Goal: Register for event/course

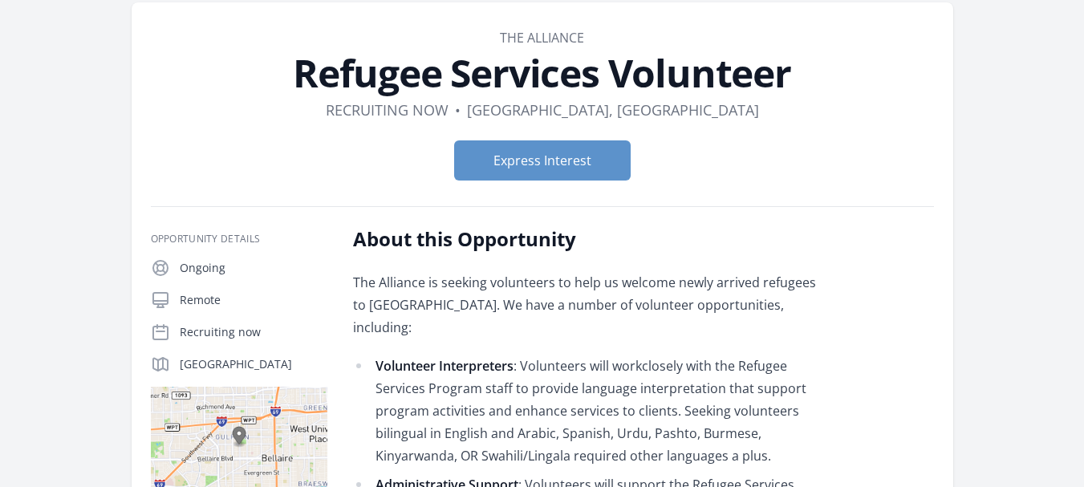
scroll to position [54, 0]
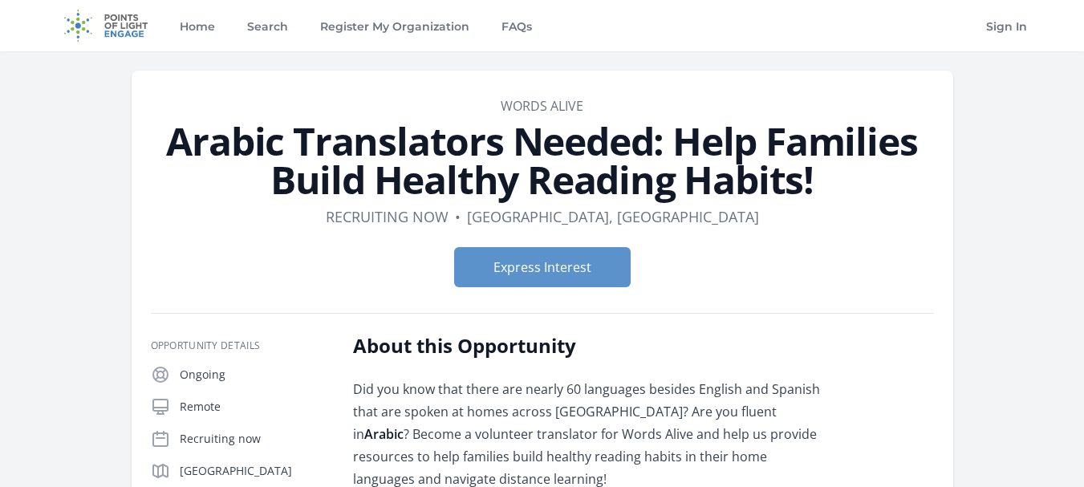
click at [898, 252] on form "Express Interest" at bounding box center [542, 267] width 783 height 40
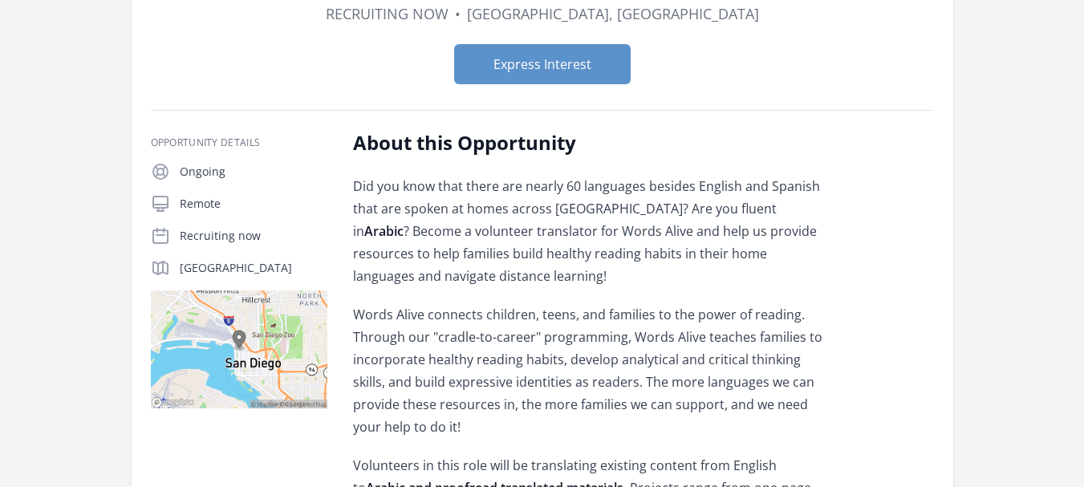
scroll to position [134, 0]
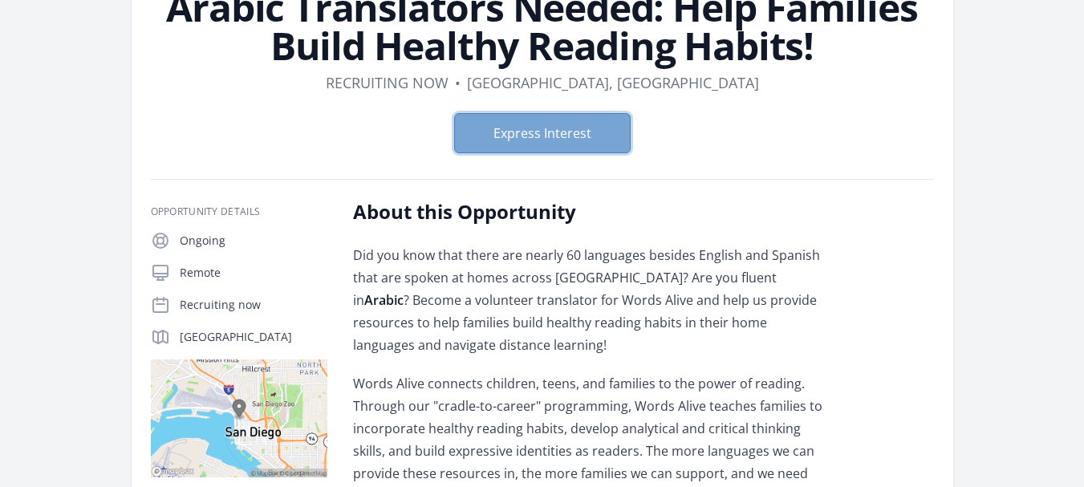
click at [556, 132] on button "Express Interest" at bounding box center [542, 133] width 177 height 40
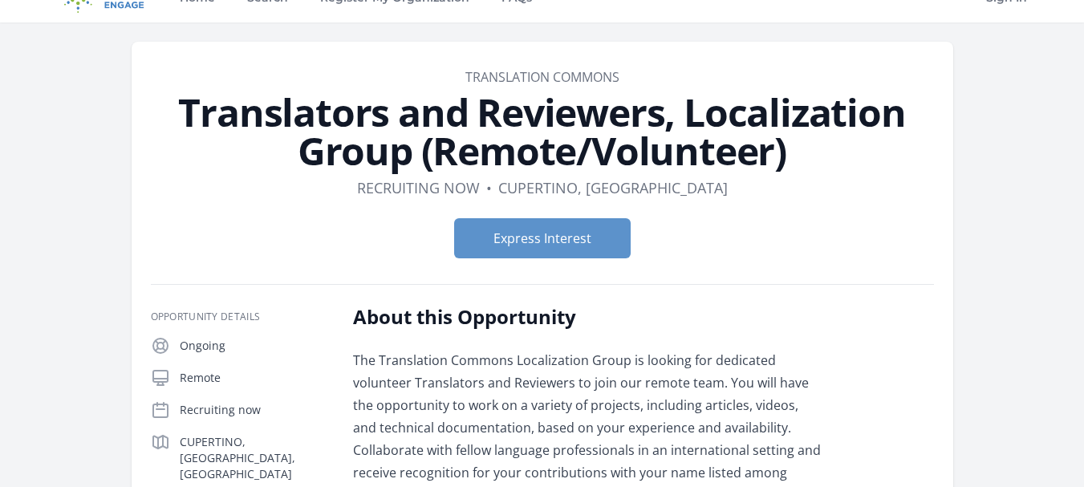
scroll to position [26, 0]
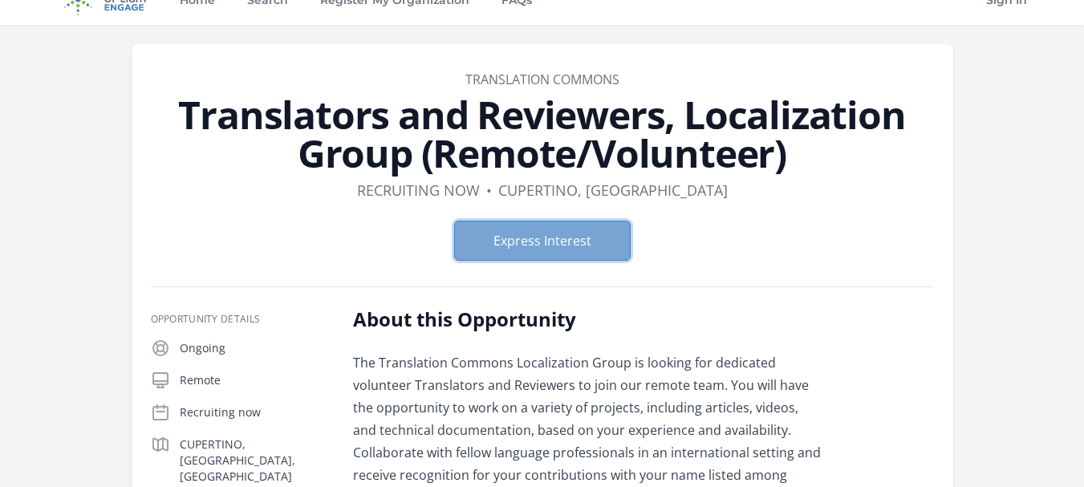
click at [531, 244] on button "Express Interest" at bounding box center [542, 241] width 177 height 40
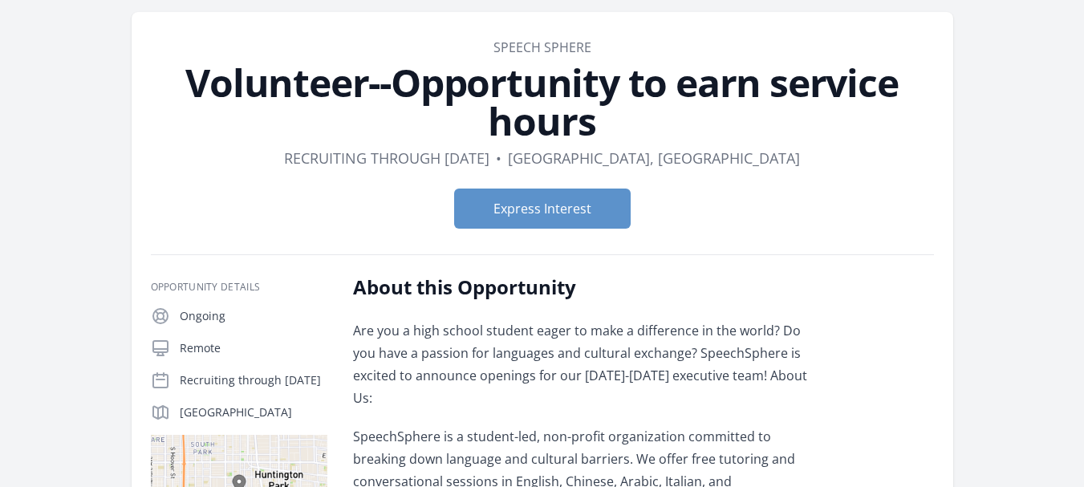
scroll to position [26, 0]
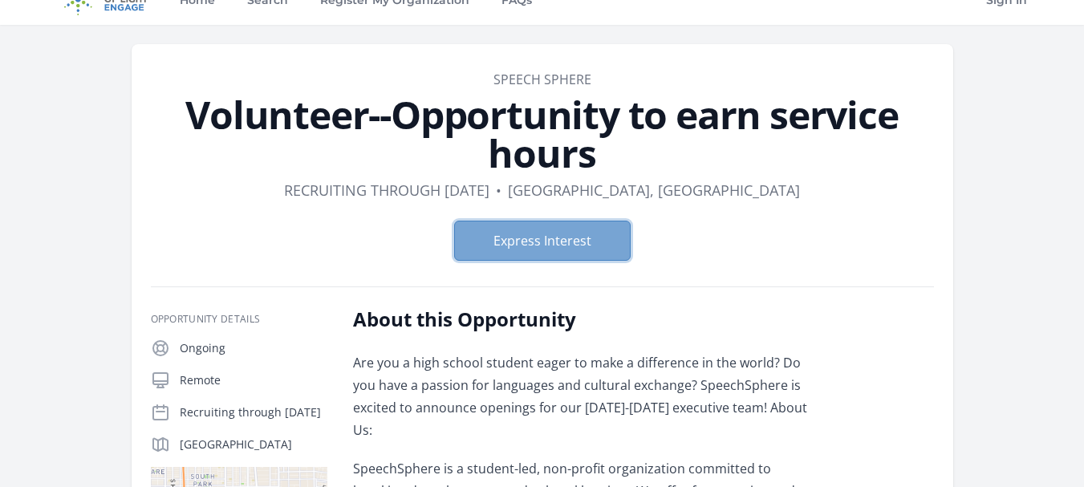
click at [521, 237] on button "Express Interest" at bounding box center [542, 241] width 177 height 40
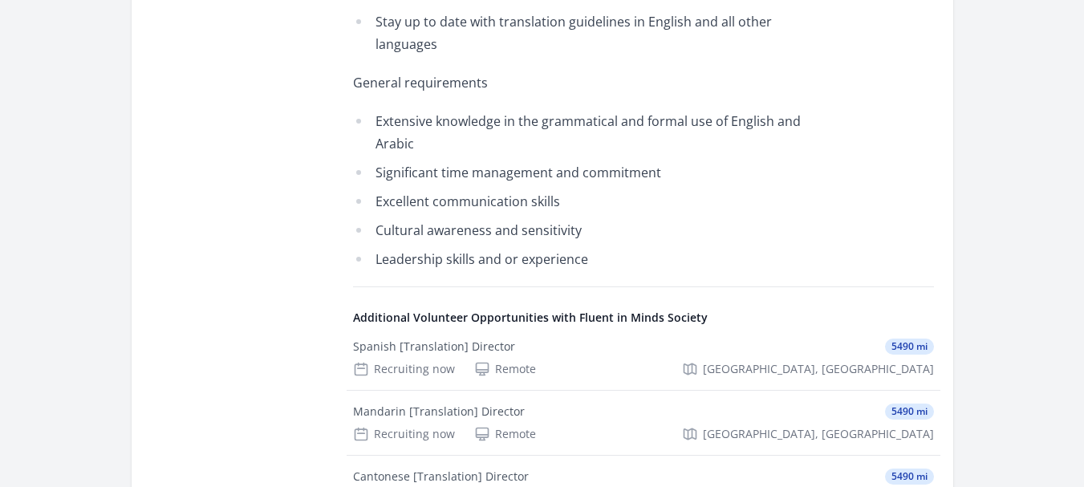
scroll to position [909, 0]
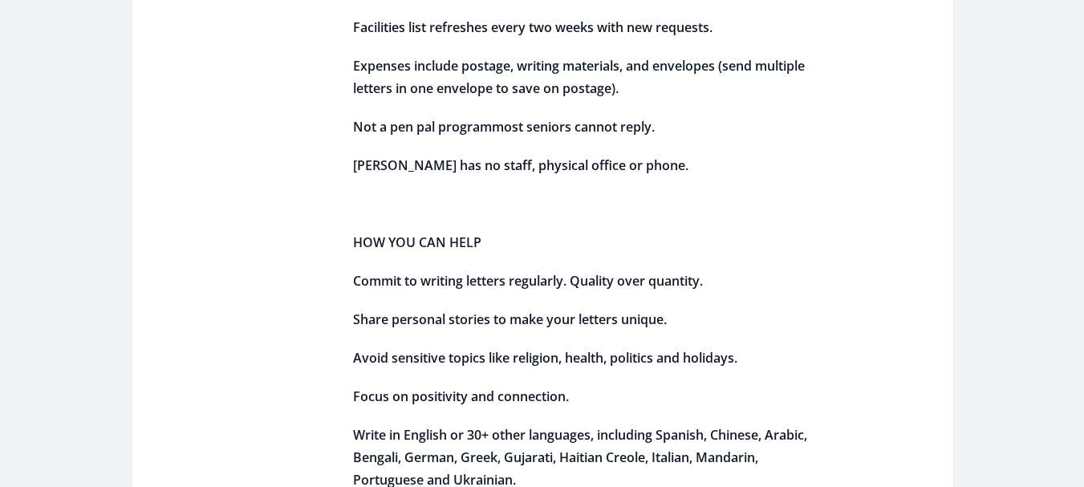
scroll to position [1364, 0]
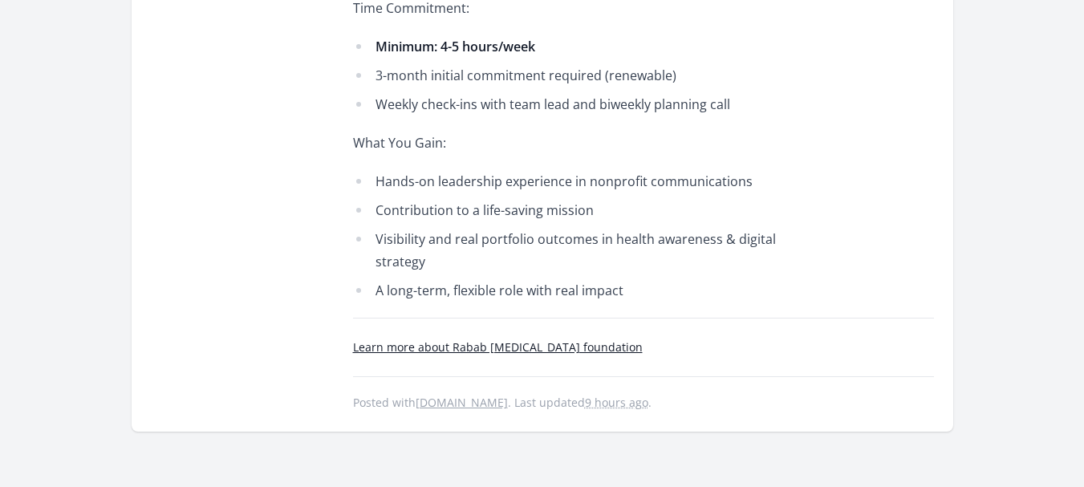
scroll to position [1418, 0]
